Goal: Information Seeking & Learning: Find specific page/section

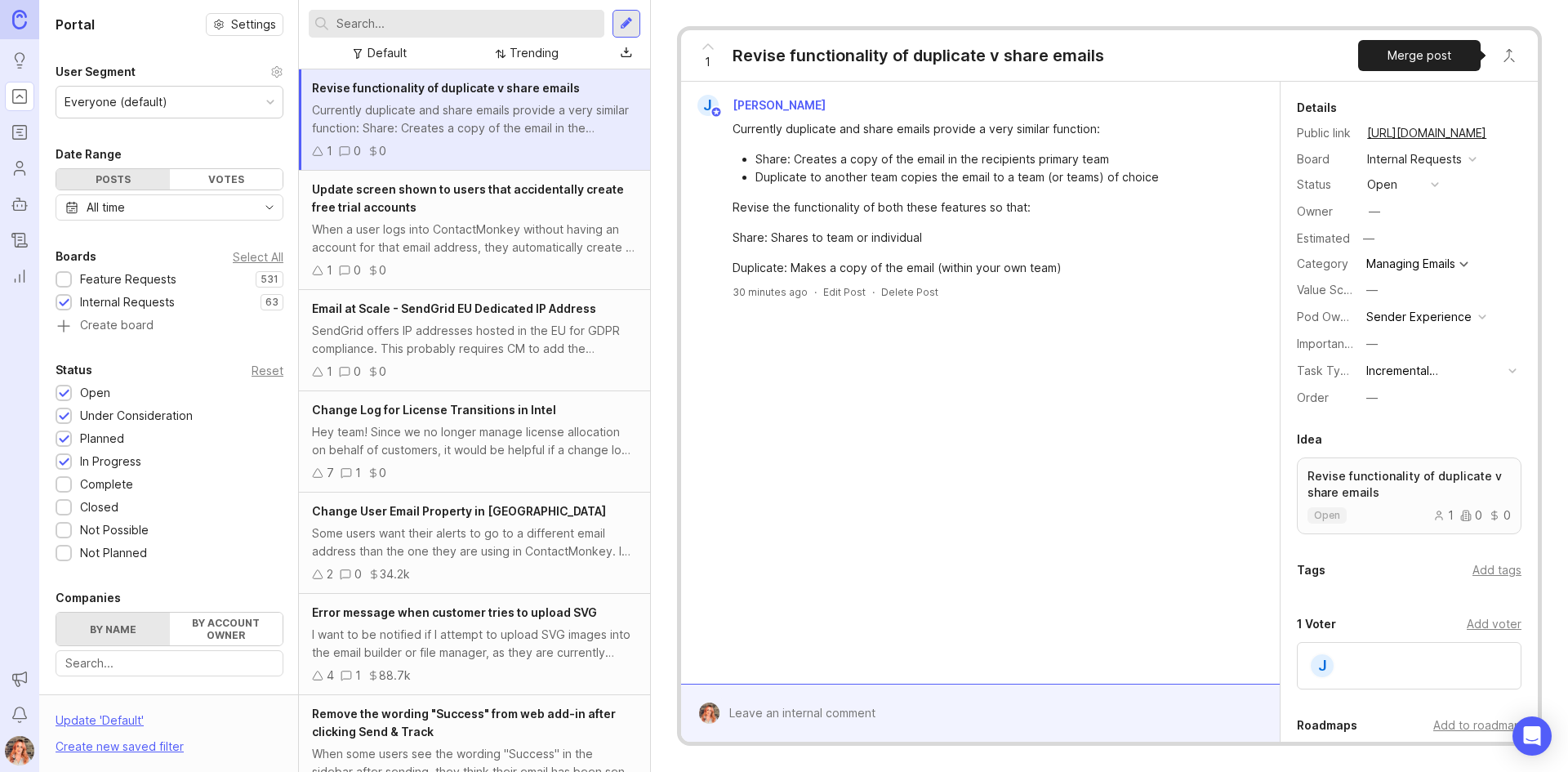
click at [1498, 53] on button "Close button" at bounding box center [1509, 56] width 33 height 33
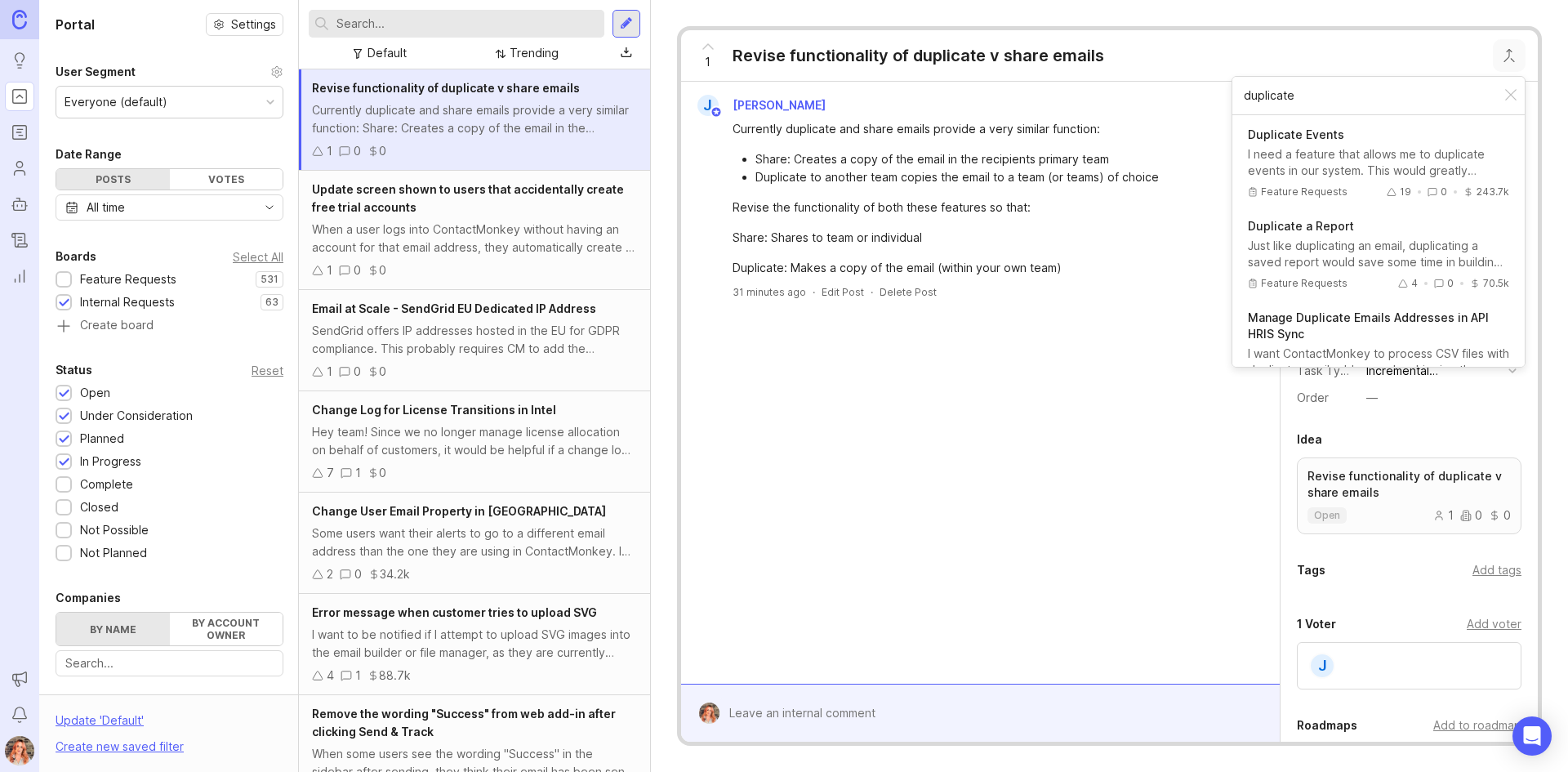
type input "duplicate"
click at [428, 27] on input "text" at bounding box center [467, 23] width 261 height 18
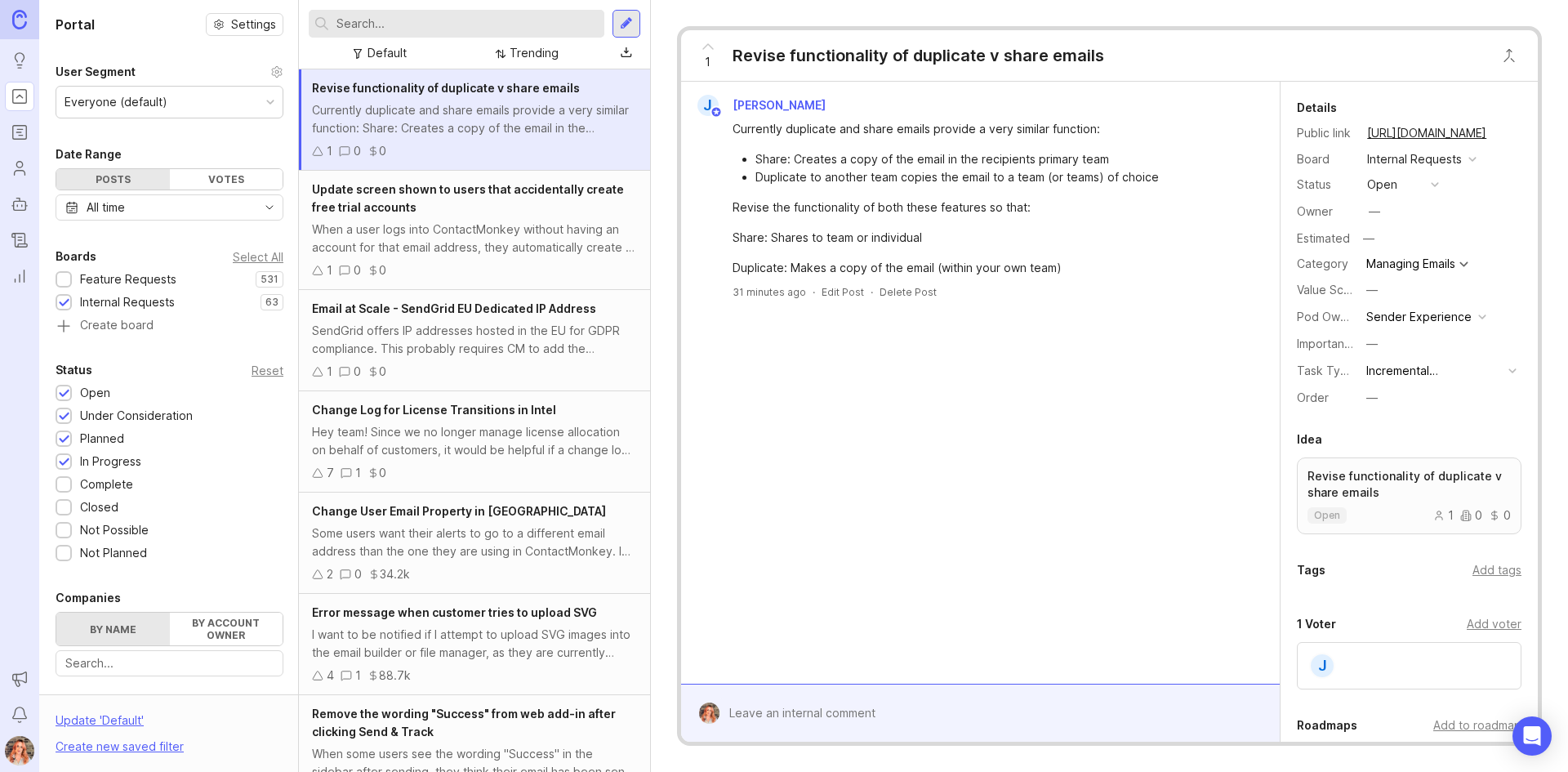
click at [394, 22] on input "text" at bounding box center [467, 23] width 261 height 18
type input "duplicate"
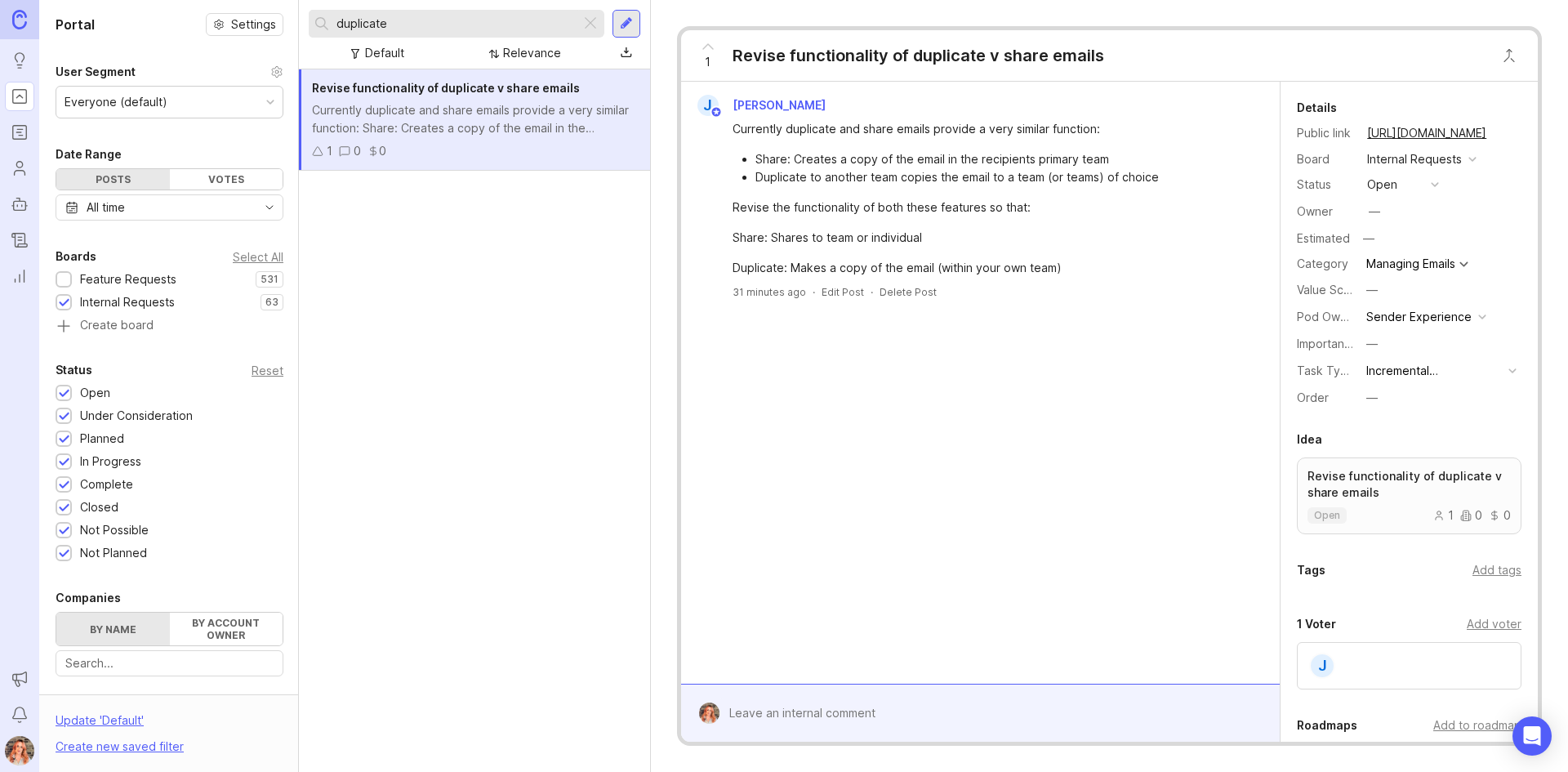
drag, startPoint x: 64, startPoint y: 275, endPoint x: 545, endPoint y: 40, distance: 535.3
click at [65, 274] on div at bounding box center [64, 280] width 10 height 12
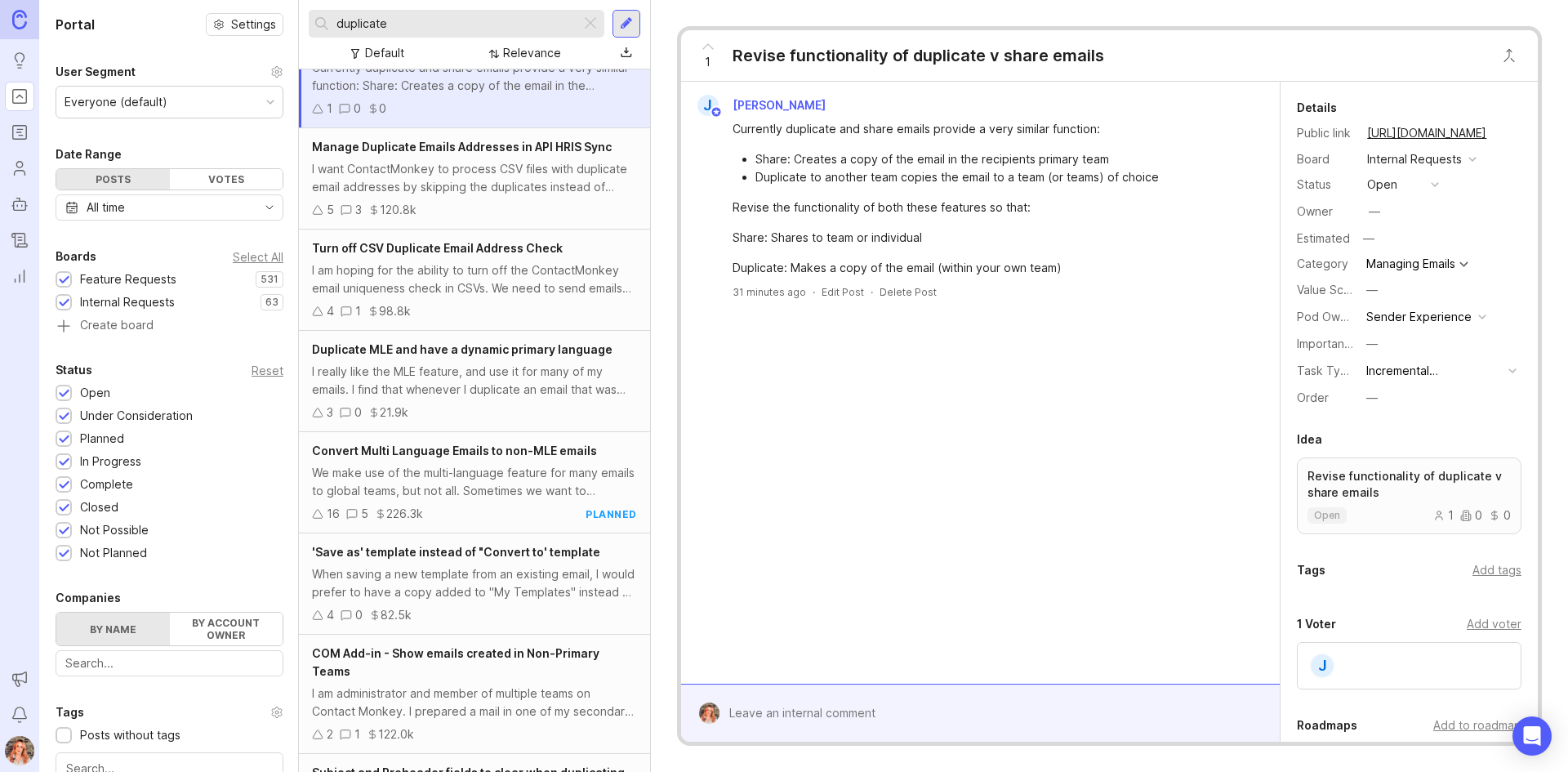
scroll to position [327, 0]
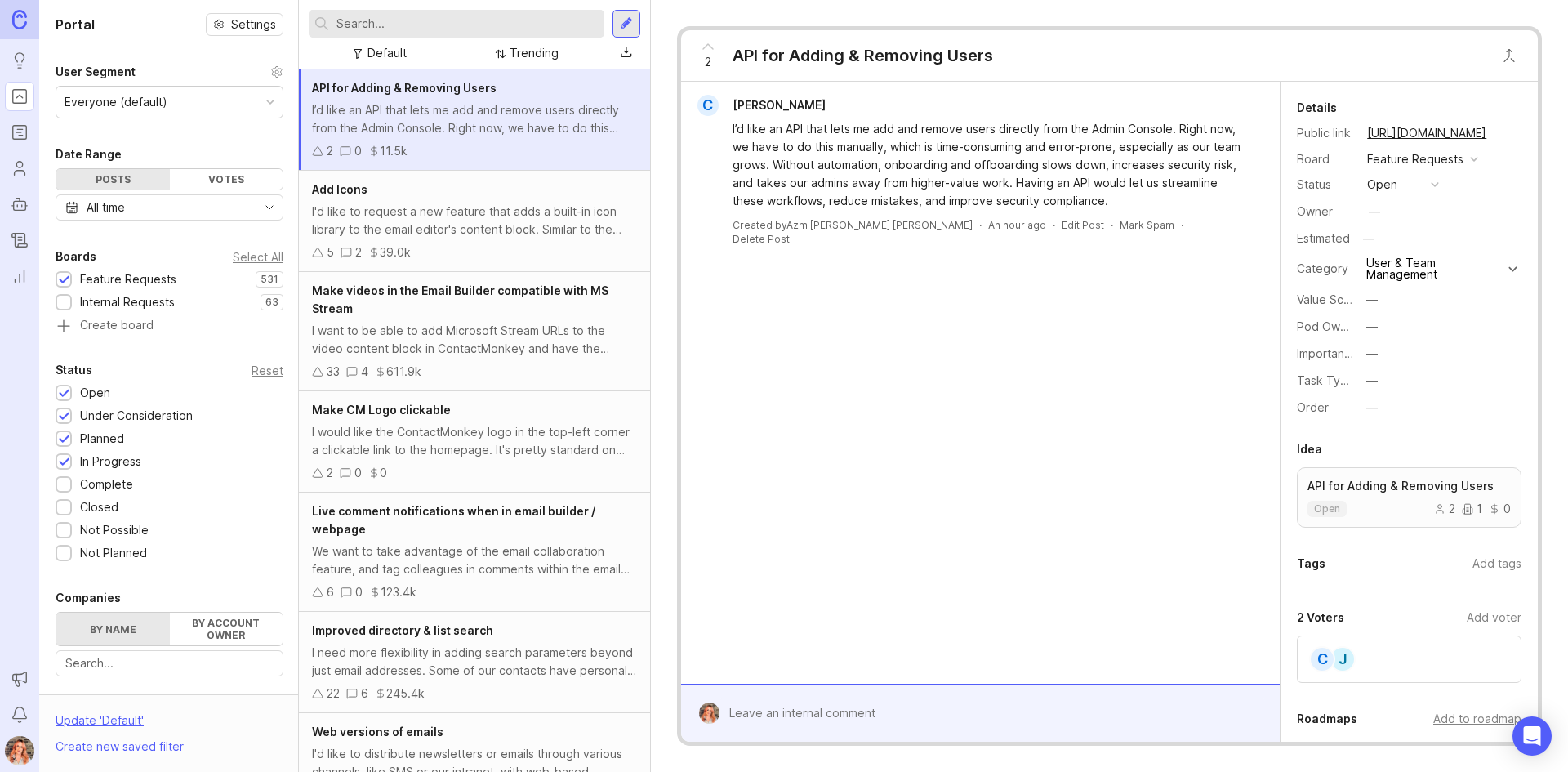
click at [1376, 672] on div "[PERSON_NAME]" at bounding box center [1408, 659] width 224 height 47
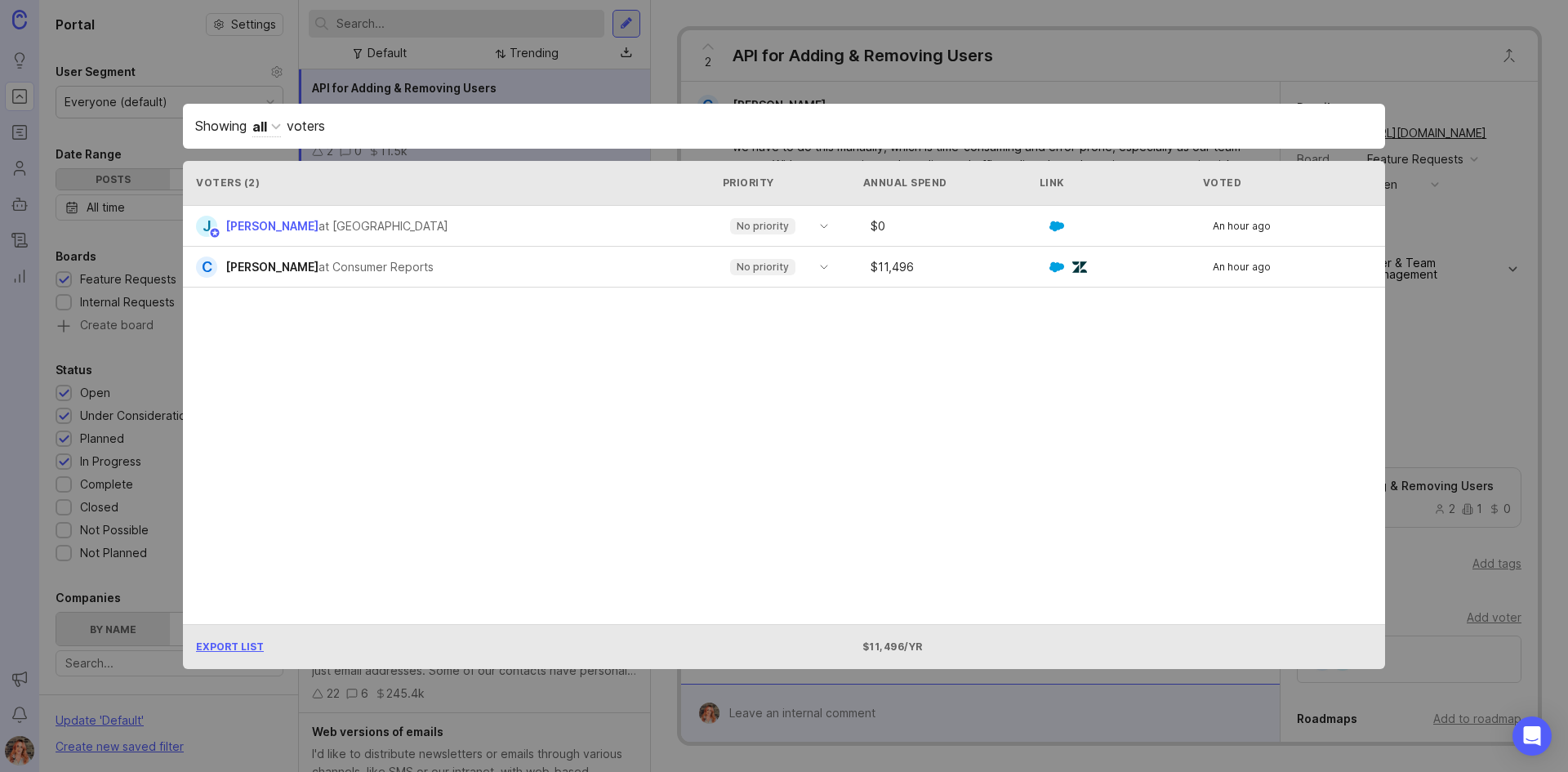
click at [1328, 233] on div "J Josh Grant at ContactMonkey No priority $ 0 An hour ago" at bounding box center [784, 227] width 1202 height 41
click at [234, 232] on span "Josh Grant" at bounding box center [272, 226] width 93 height 14
